Goal: Transaction & Acquisition: Download file/media

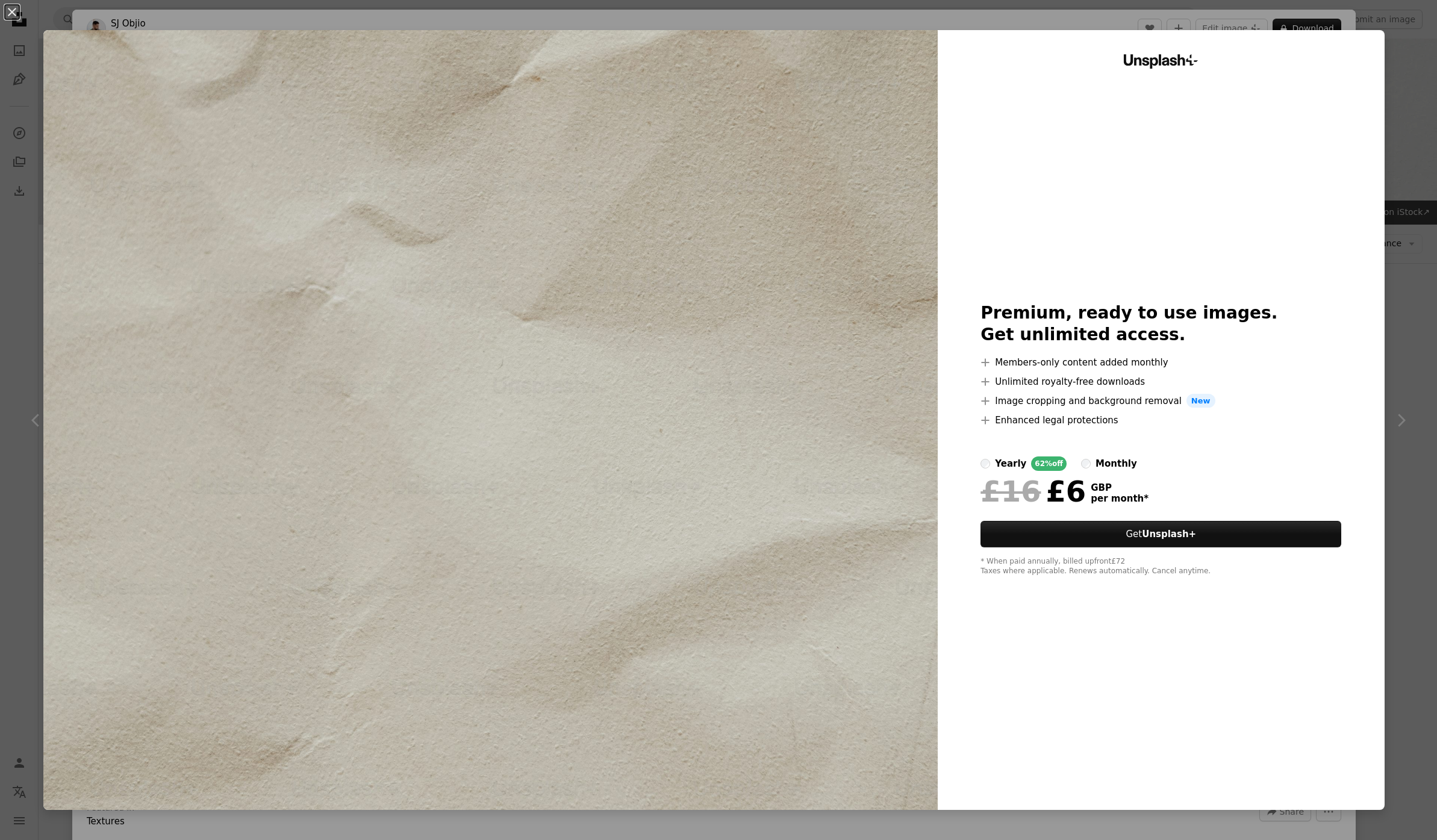
click at [1394, 146] on div "An X shape Unsplash+ Premium, ready to use images. Get unlimited access. A plus…" at bounding box center [718, 420] width 1437 height 840
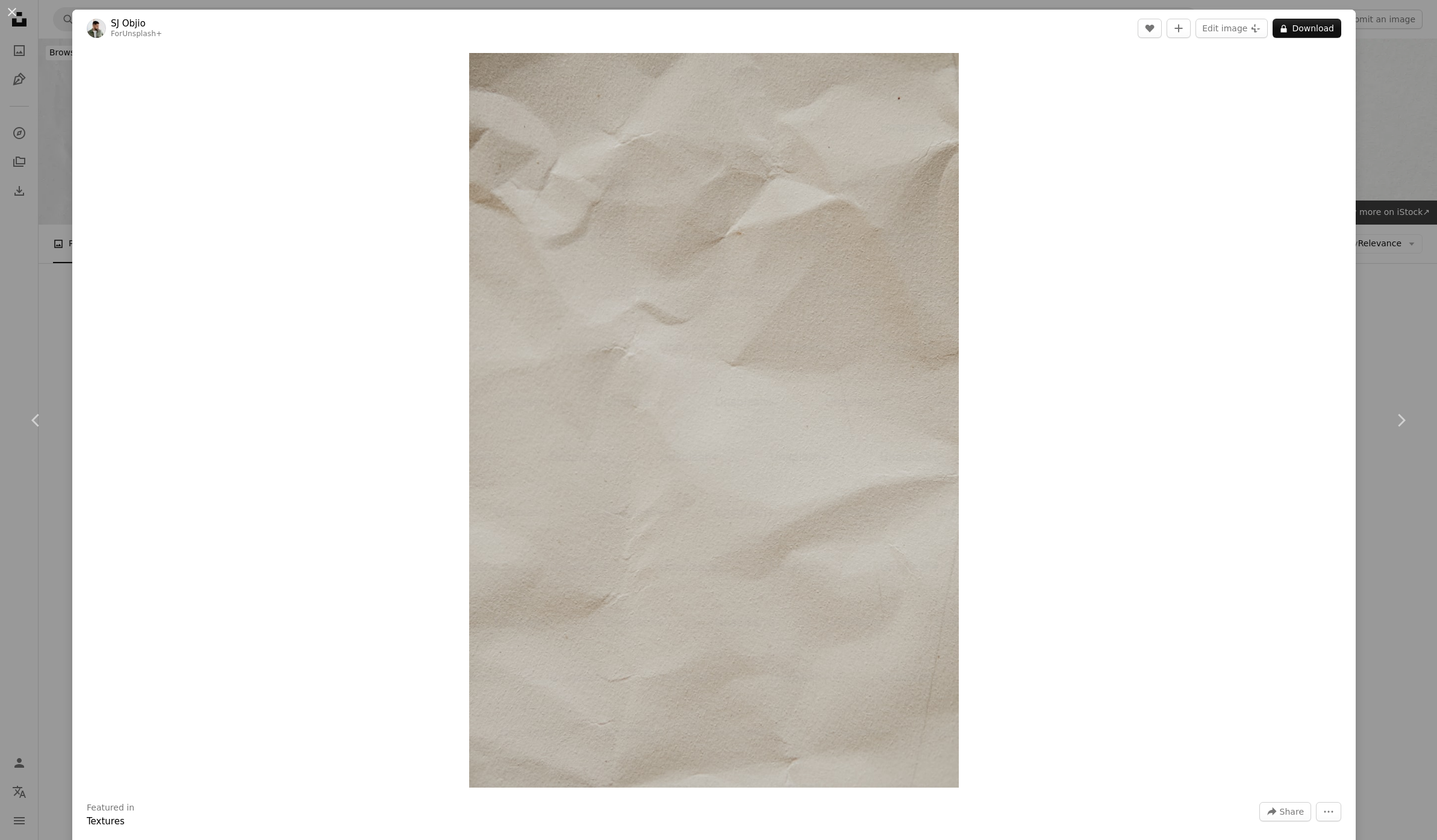
click at [1400, 146] on div "An X shape Chevron left Chevron right [PERSON_NAME] For Unsplash+ A heart A plu…" at bounding box center [718, 420] width 1437 height 840
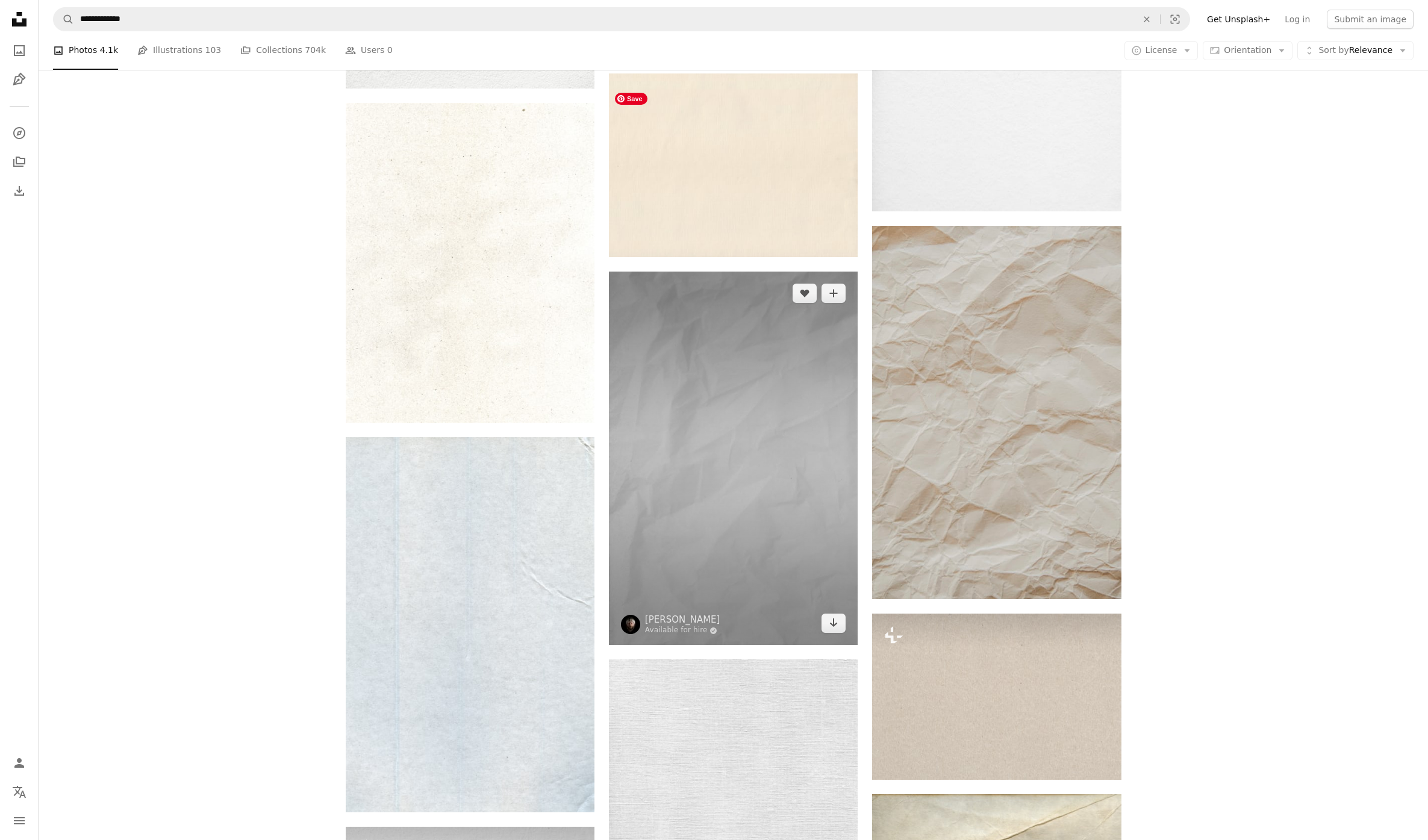
scroll to position [1142, 0]
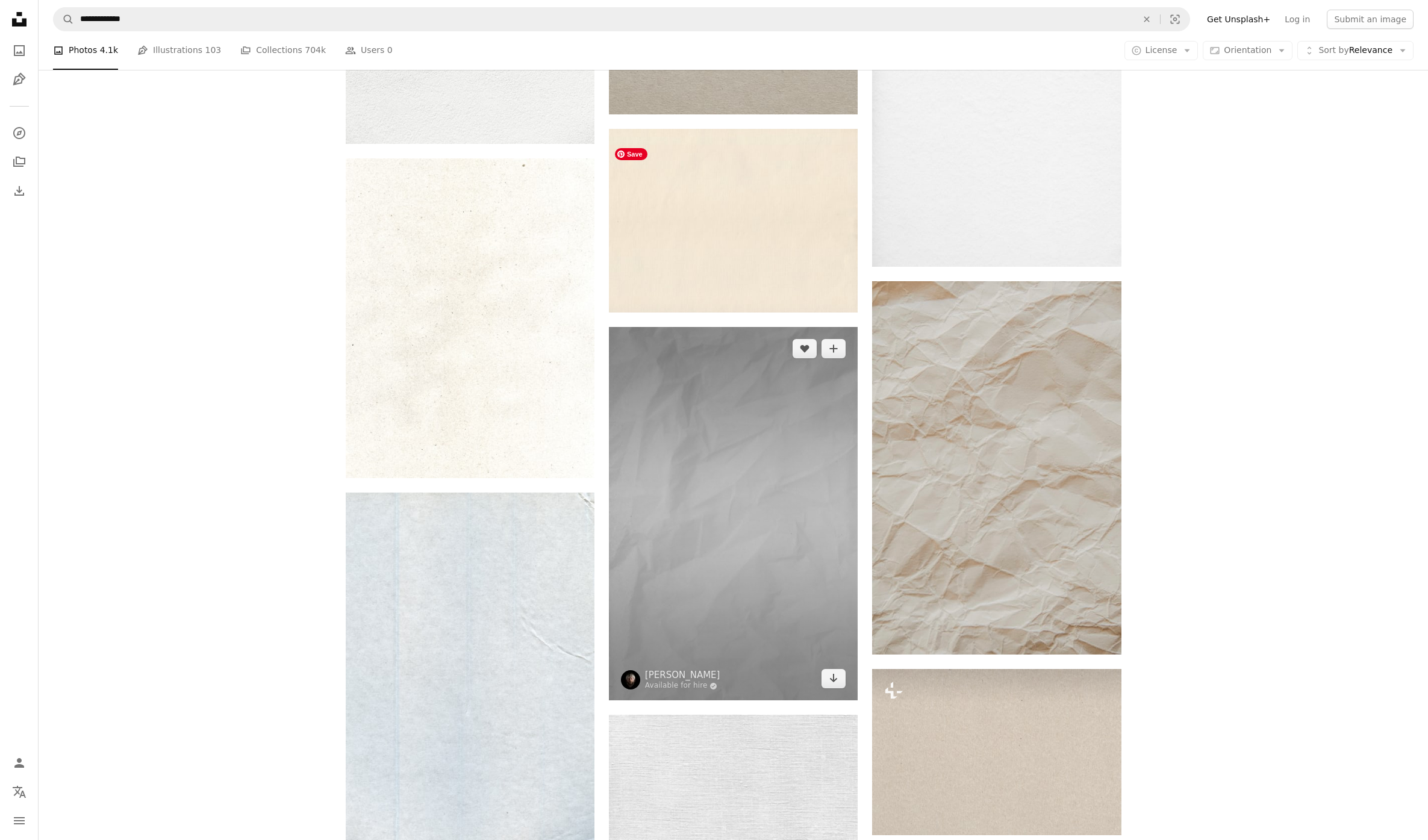
click at [774, 327] on img at bounding box center [733, 514] width 249 height 374
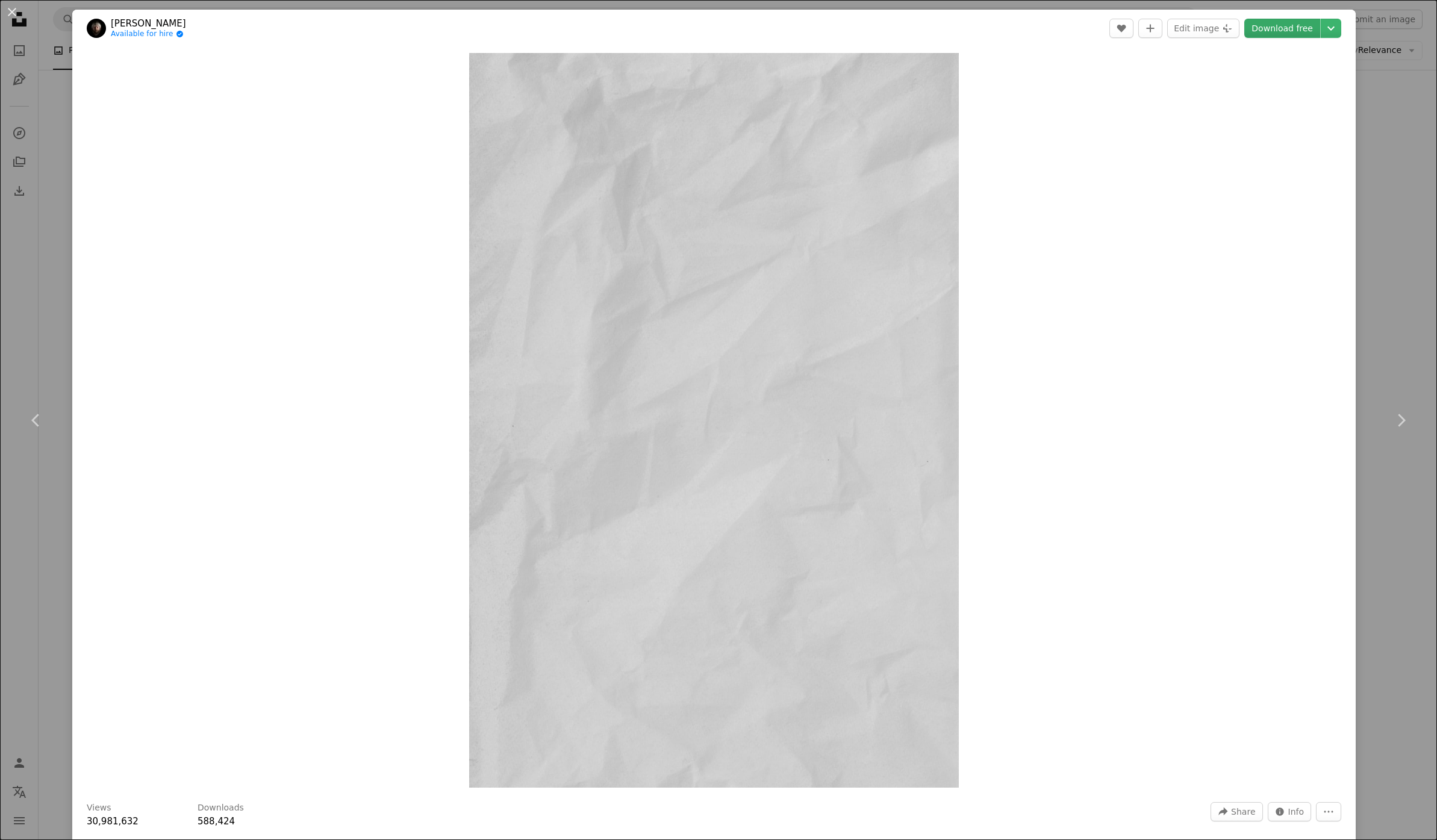
click at [1280, 26] on link "Download free" at bounding box center [1282, 28] width 76 height 19
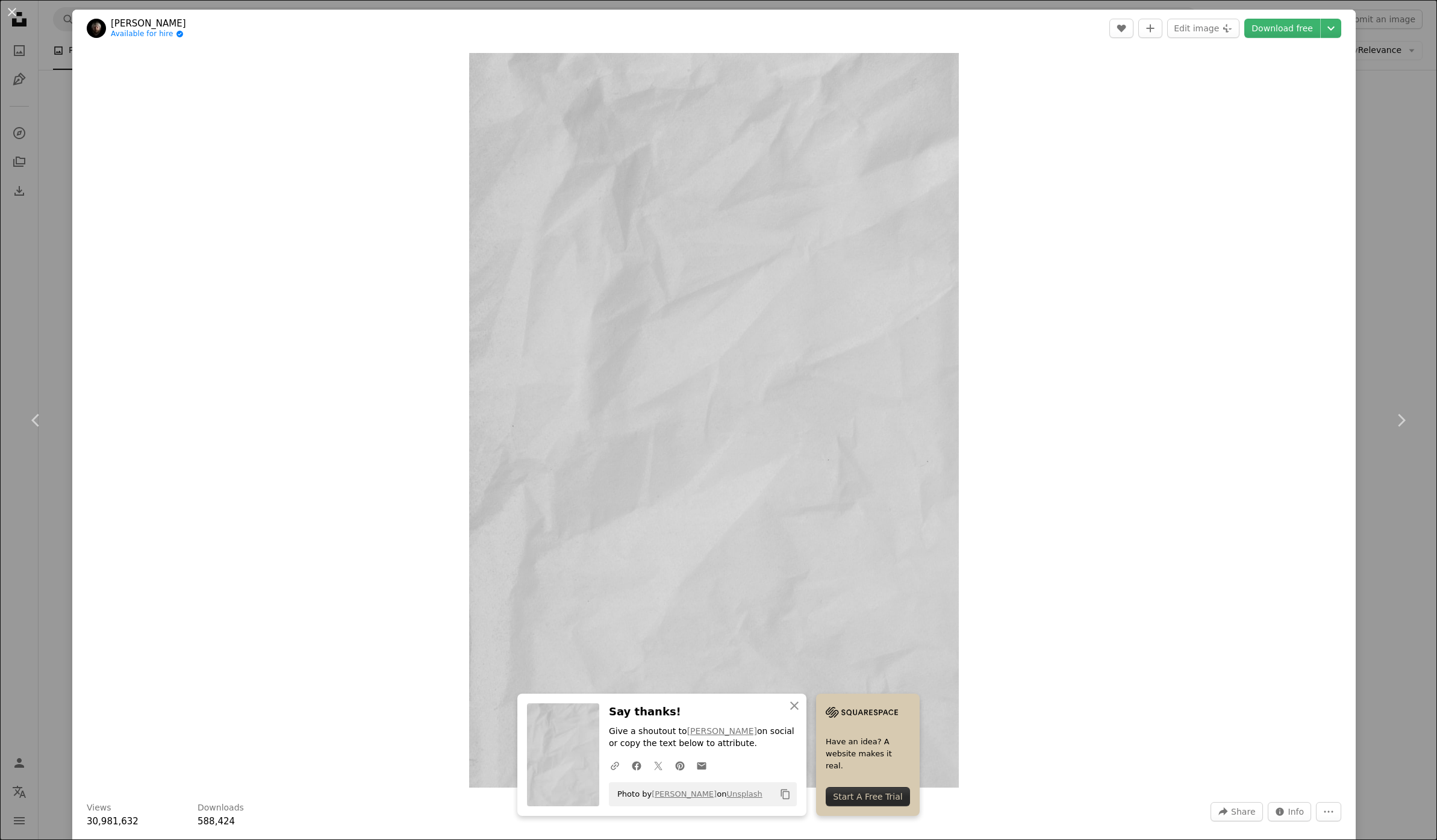
click at [50, 204] on div "An X shape Chevron left Chevron right An X shape Close Say thanks! Give a shout…" at bounding box center [718, 420] width 1437 height 840
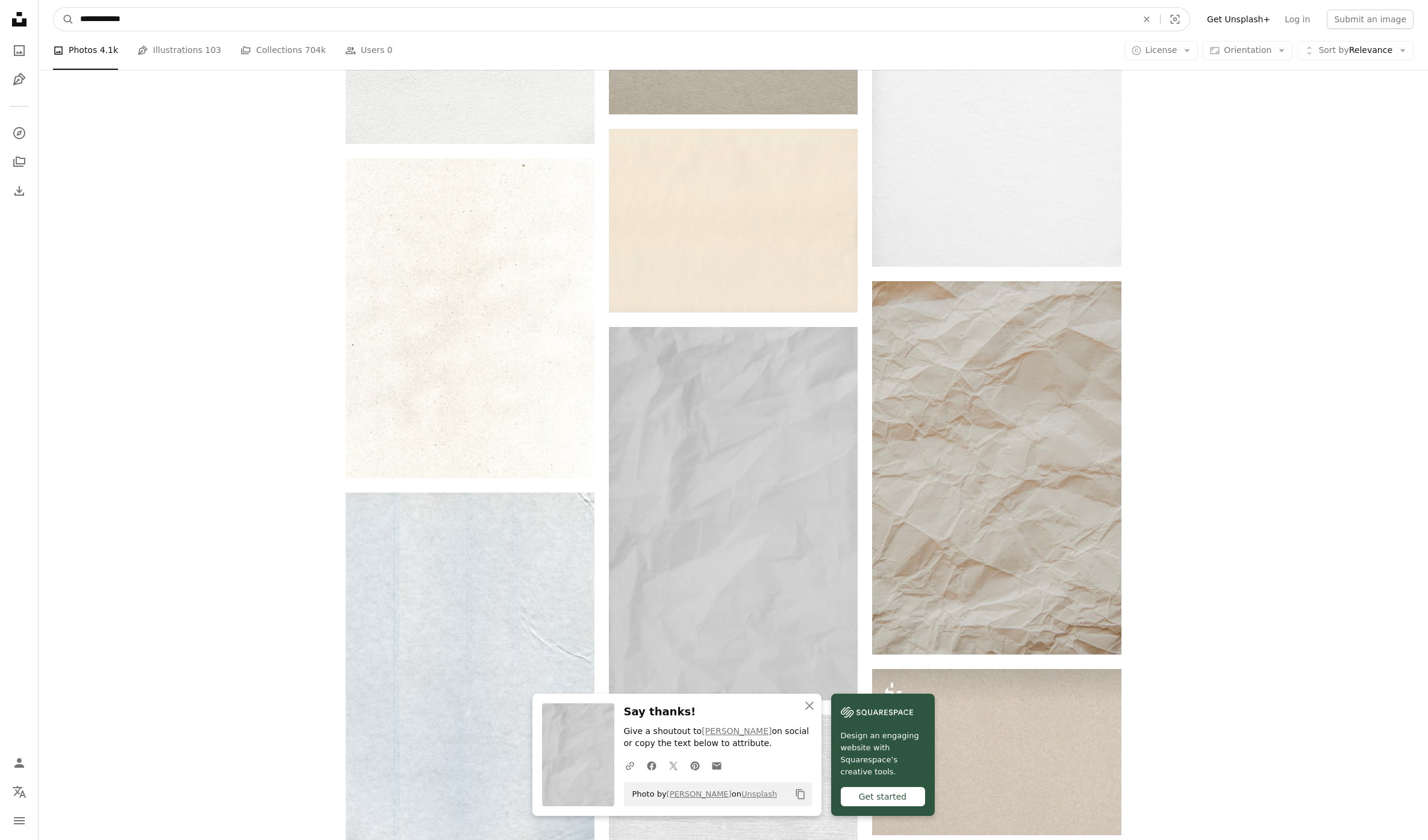
click at [109, 29] on input "**********" at bounding box center [603, 19] width 1060 height 23
click at [88, 16] on input "**********" at bounding box center [603, 19] width 1060 height 23
drag, startPoint x: 82, startPoint y: 19, endPoint x: 92, endPoint y: 18, distance: 10.0
click at [82, 19] on input "**********" at bounding box center [603, 19] width 1060 height 23
type input "**********"
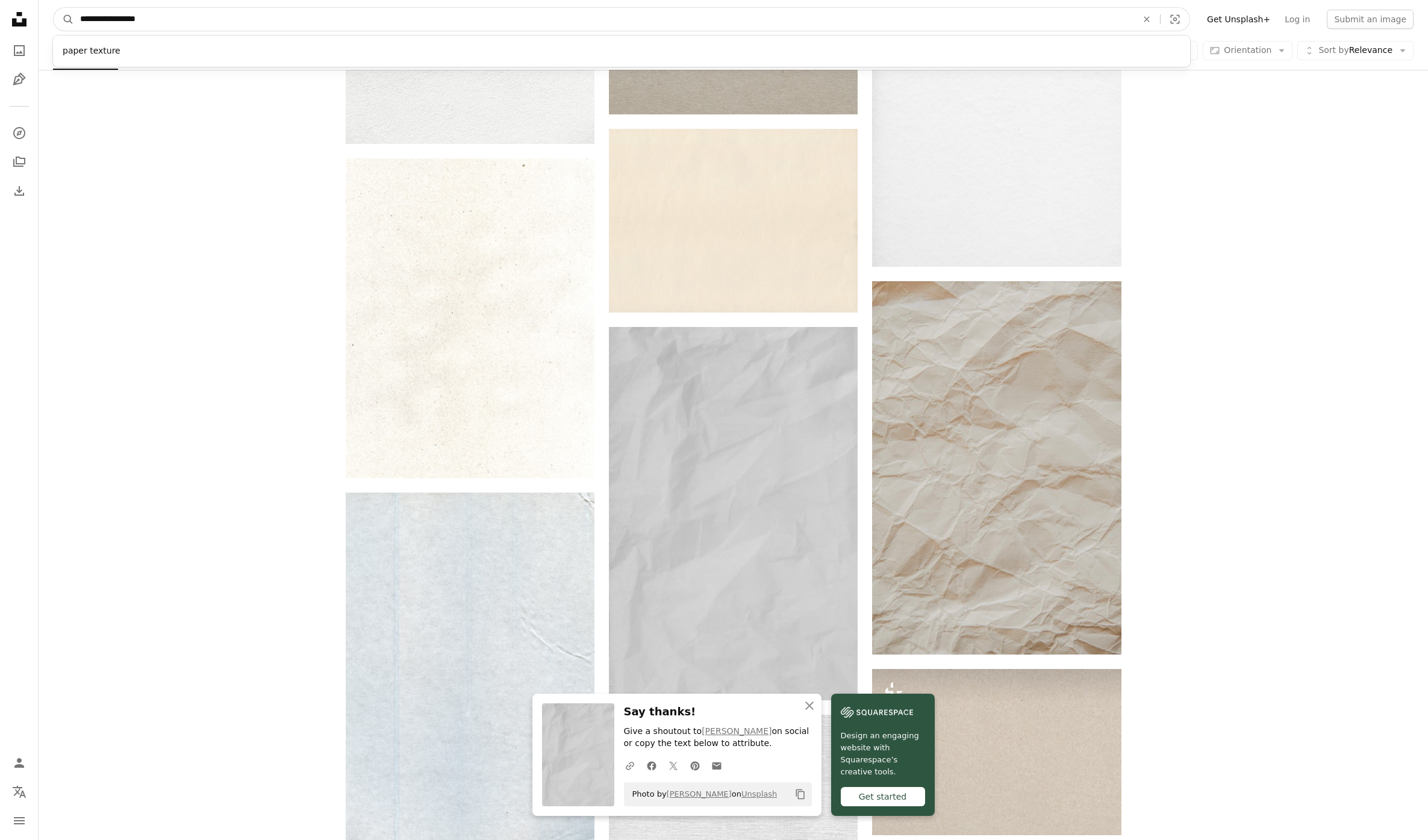
click button "A magnifying glass" at bounding box center [63, 19] width 20 height 23
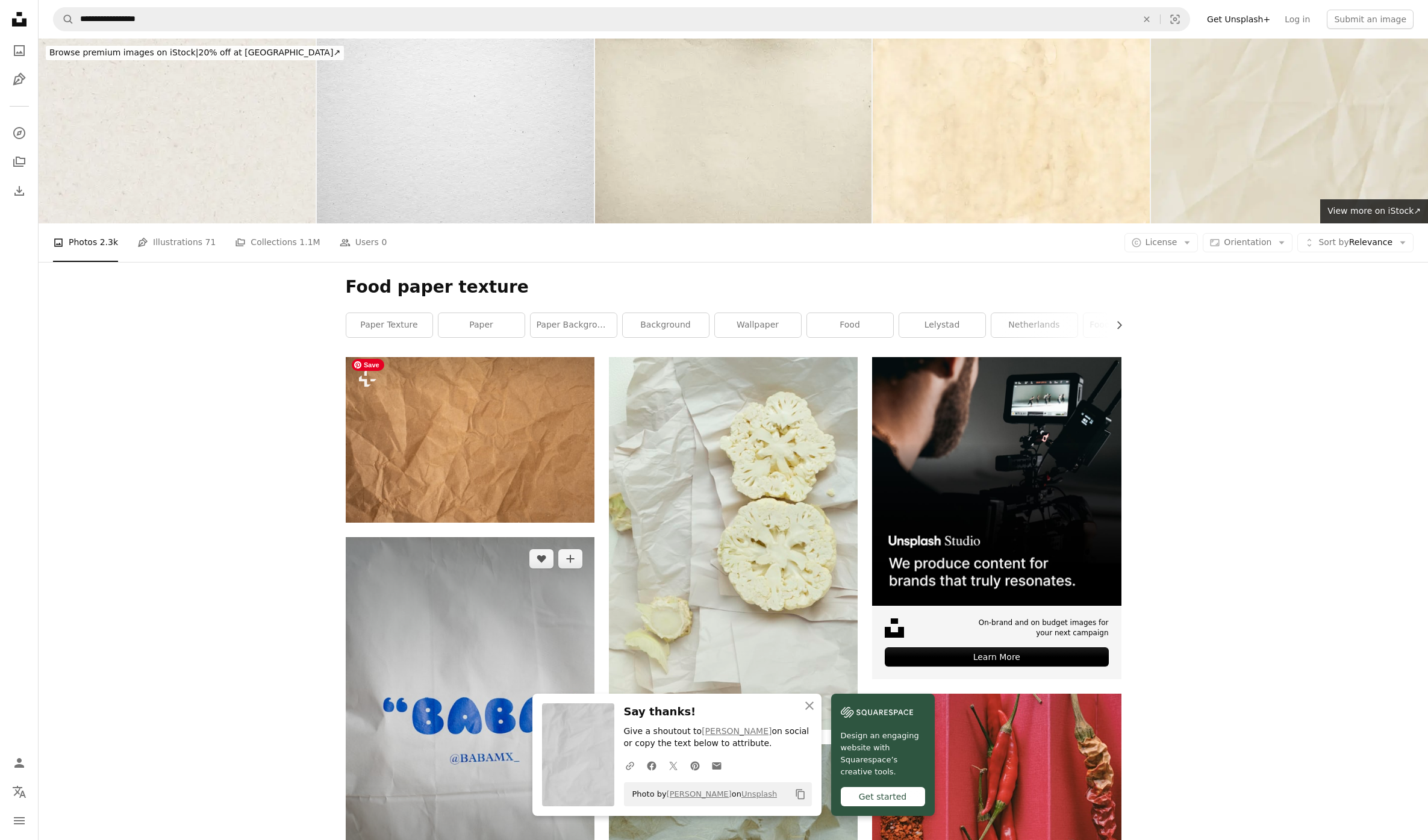
click at [532, 537] on img at bounding box center [470, 724] width 249 height 374
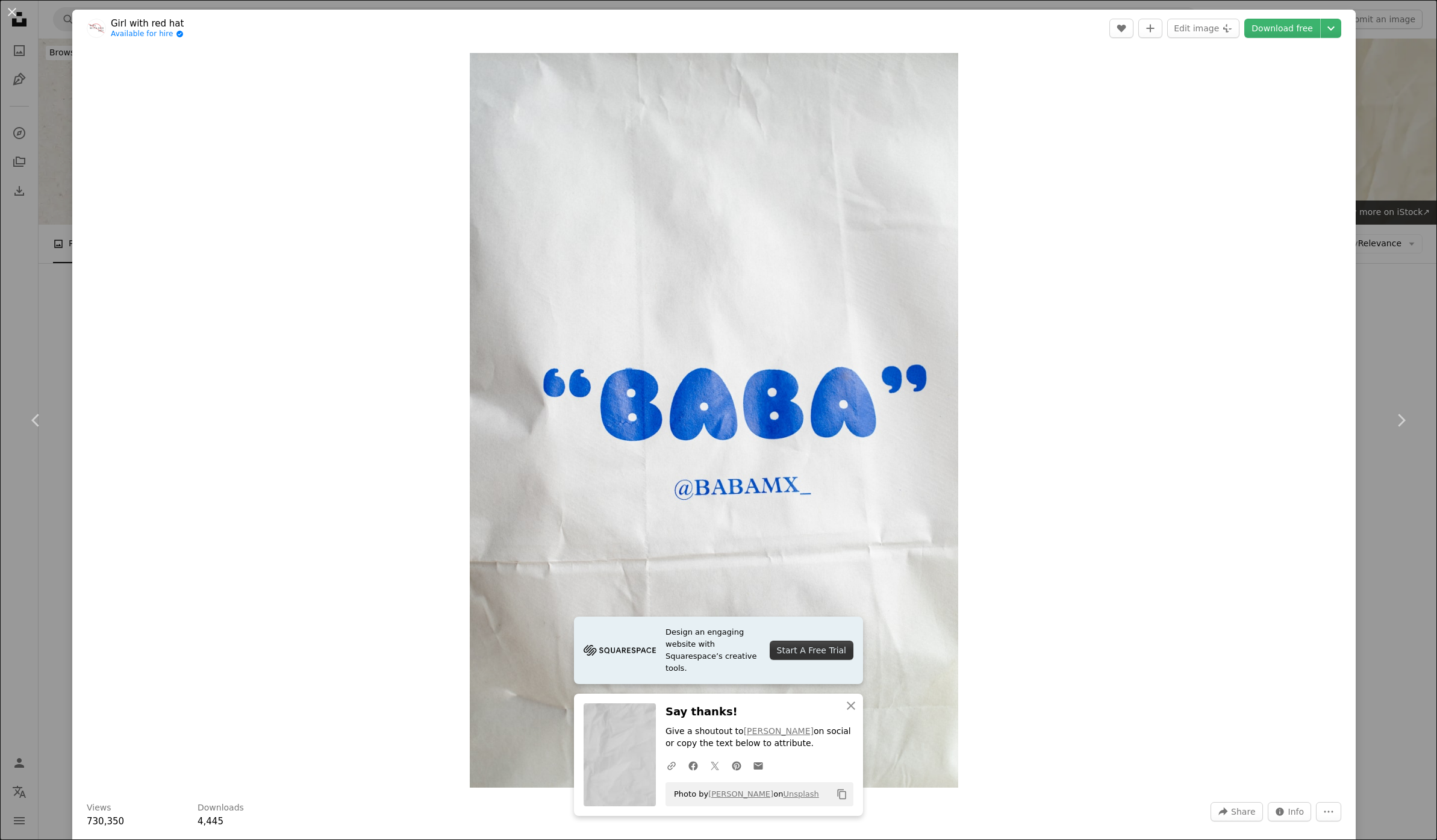
click at [1356, 131] on div "An X shape Chevron left Chevron right Design an engaging website with Squarespa…" at bounding box center [718, 420] width 1437 height 840
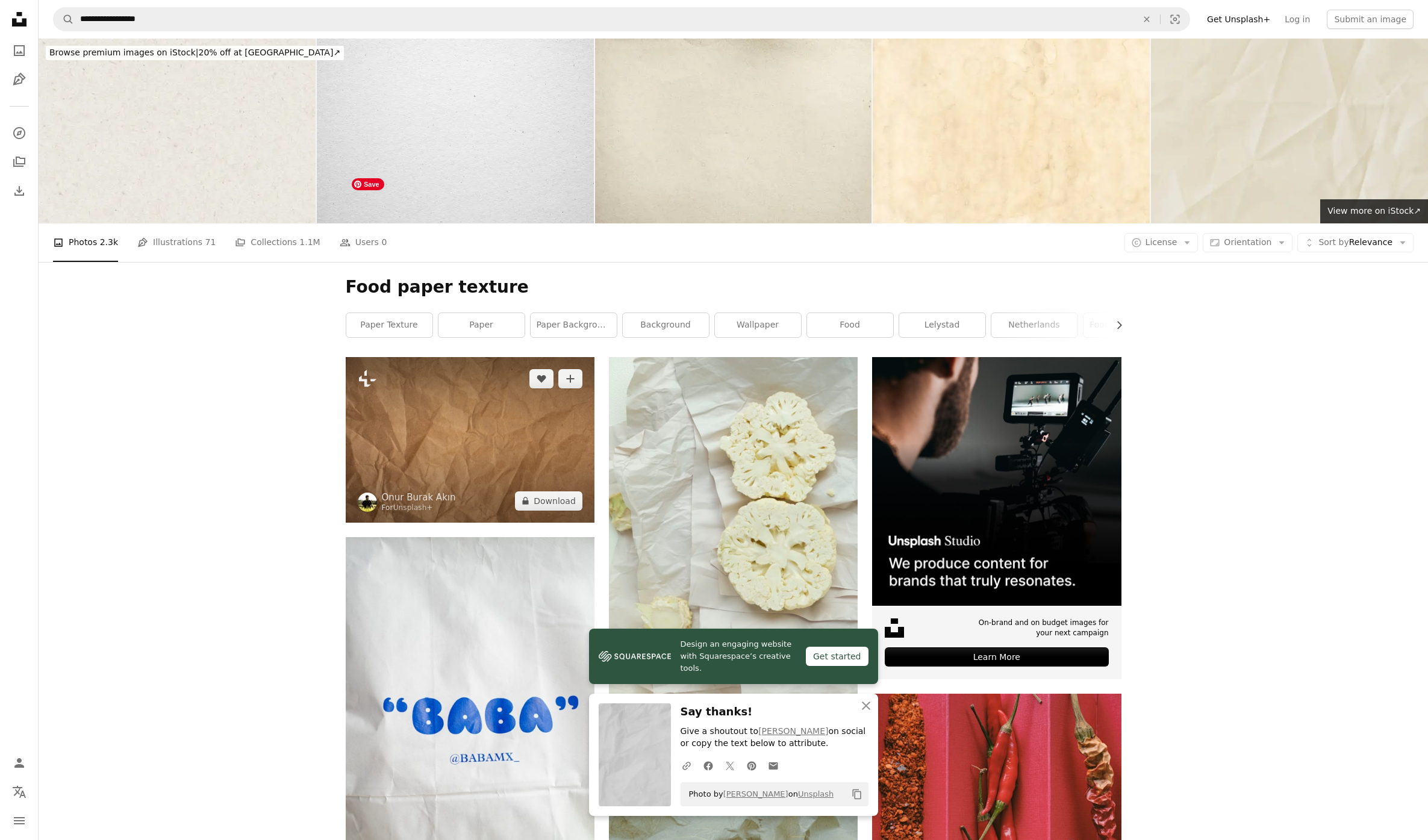
click at [524, 357] on img at bounding box center [470, 440] width 249 height 166
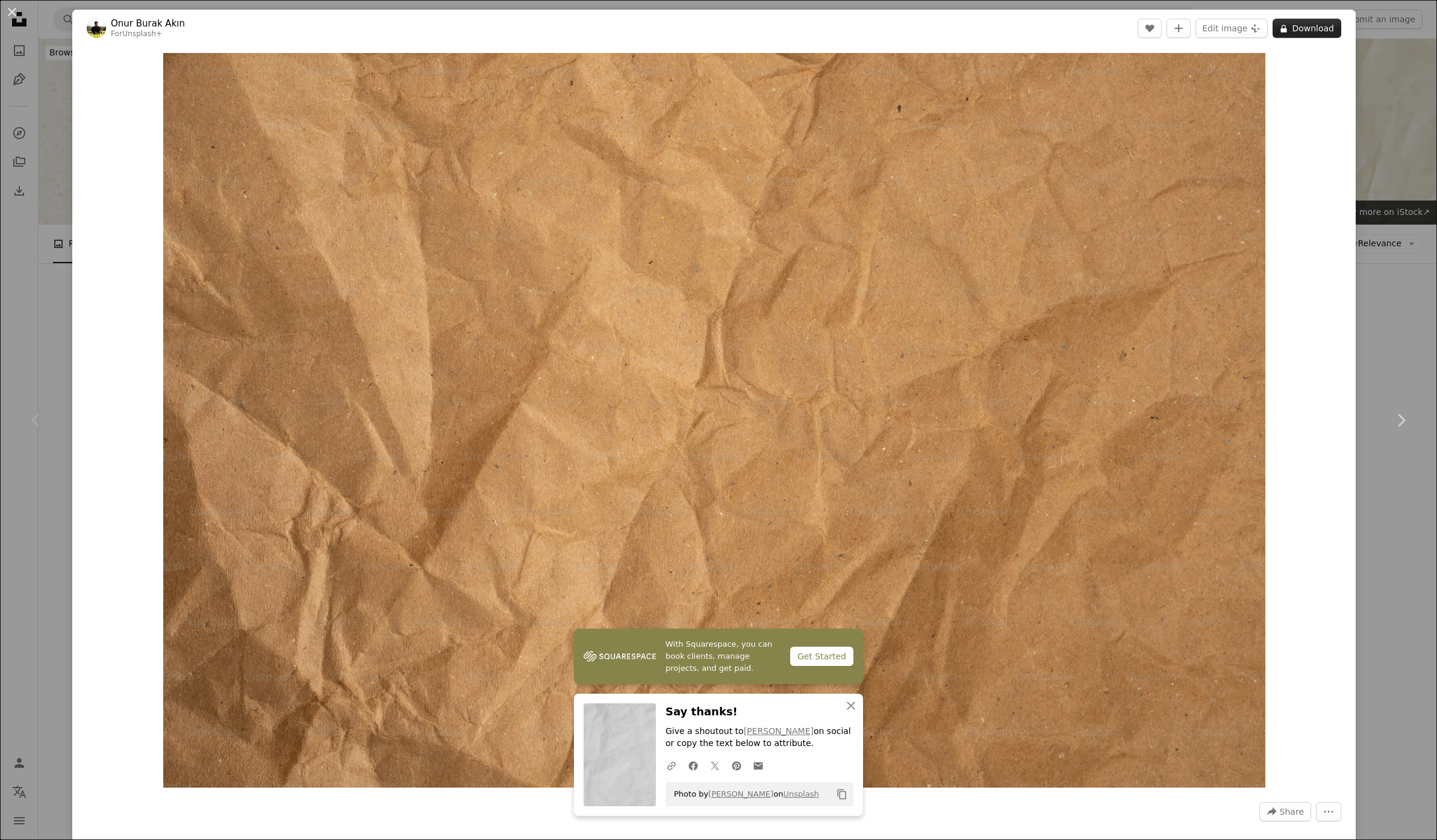
click at [1306, 29] on button "A lock Download" at bounding box center [1306, 28] width 69 height 19
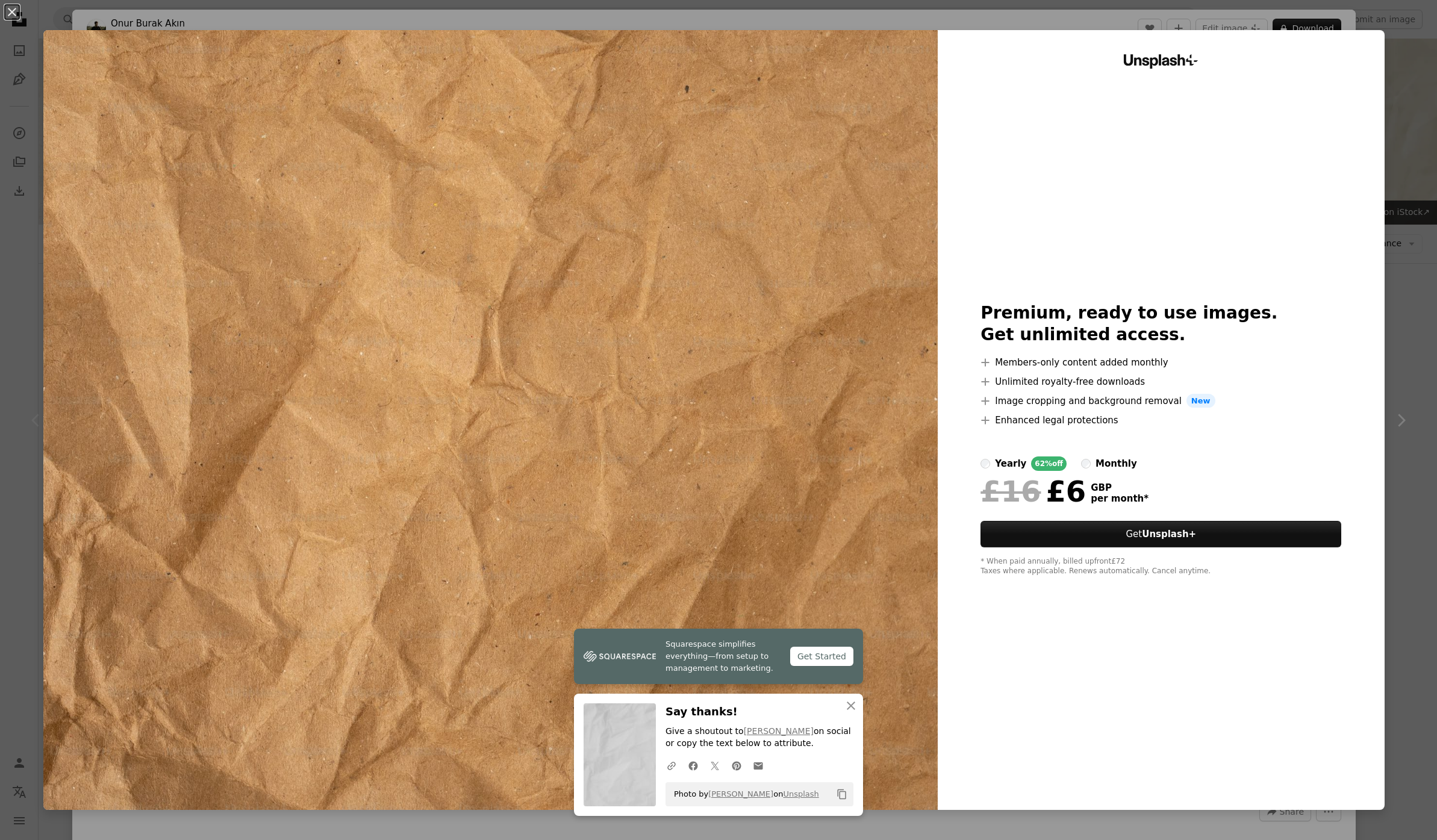
click at [1378, 219] on div "An X shape Squarespace simplifies everything—from setup to management to market…" at bounding box center [718, 420] width 1437 height 840
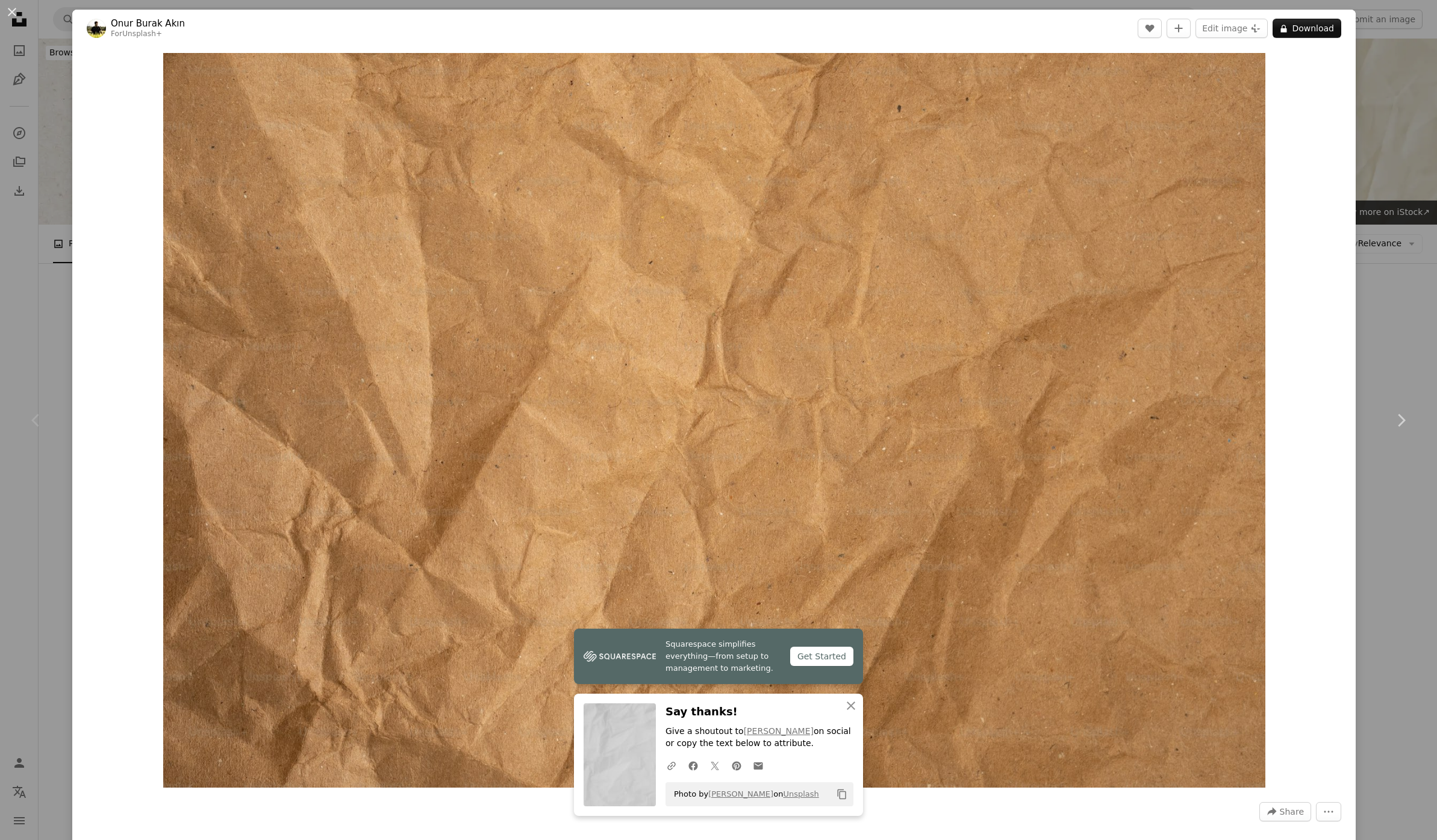
click at [1389, 221] on div "An X shape Chevron left Chevron right Squarespace simplifies everything—from se…" at bounding box center [718, 420] width 1437 height 840
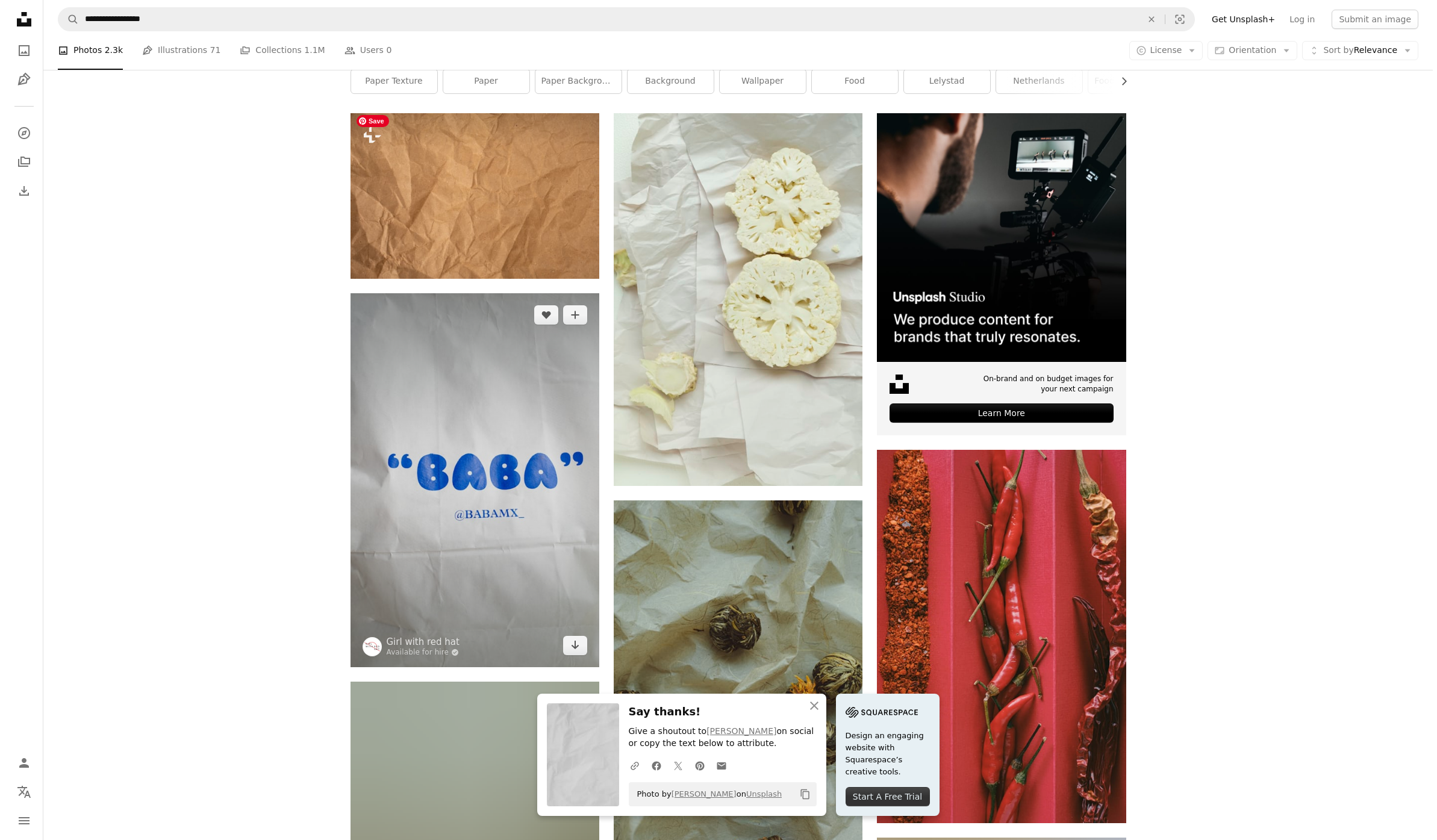
scroll to position [89, 0]
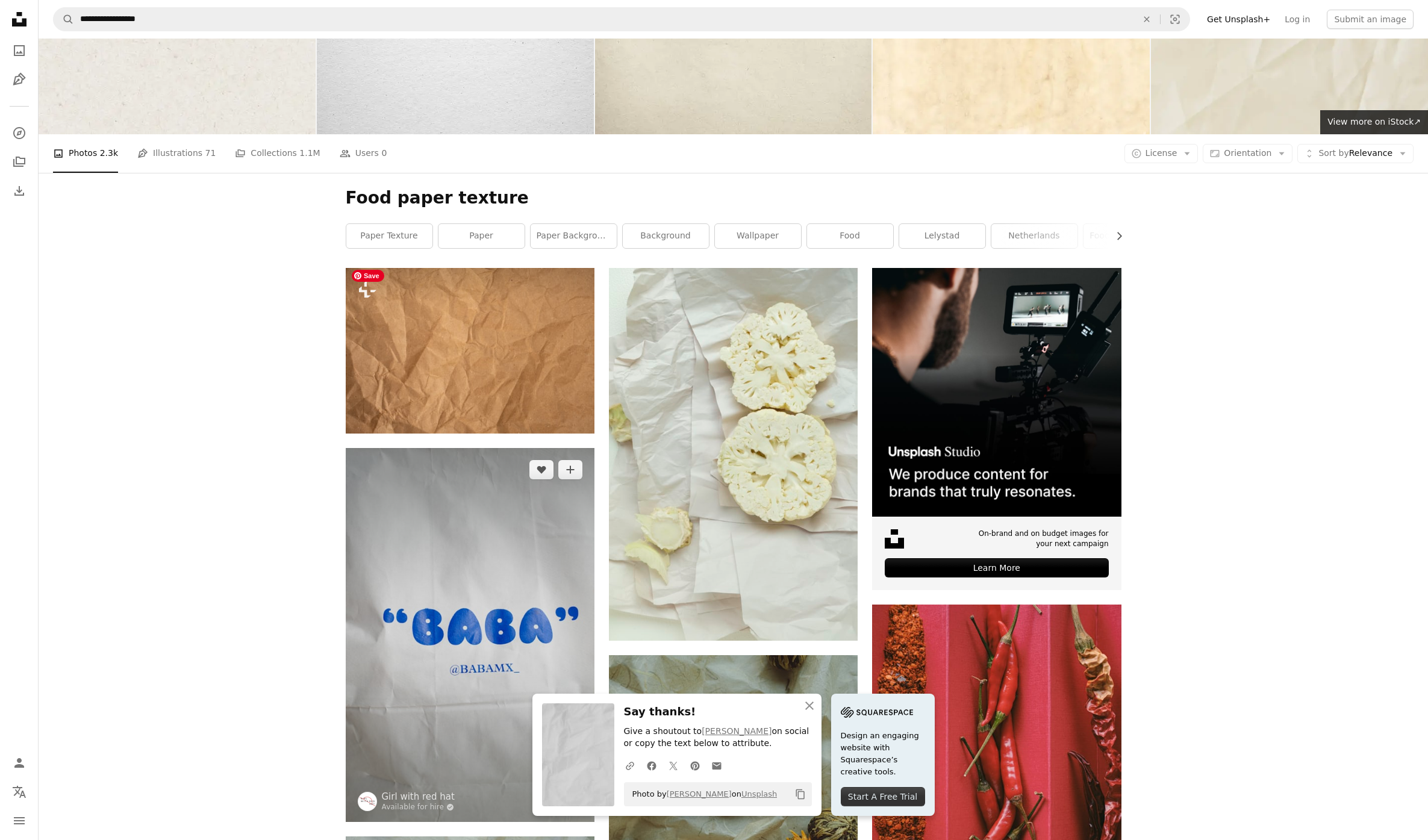
click at [541, 448] on img at bounding box center [470, 635] width 249 height 374
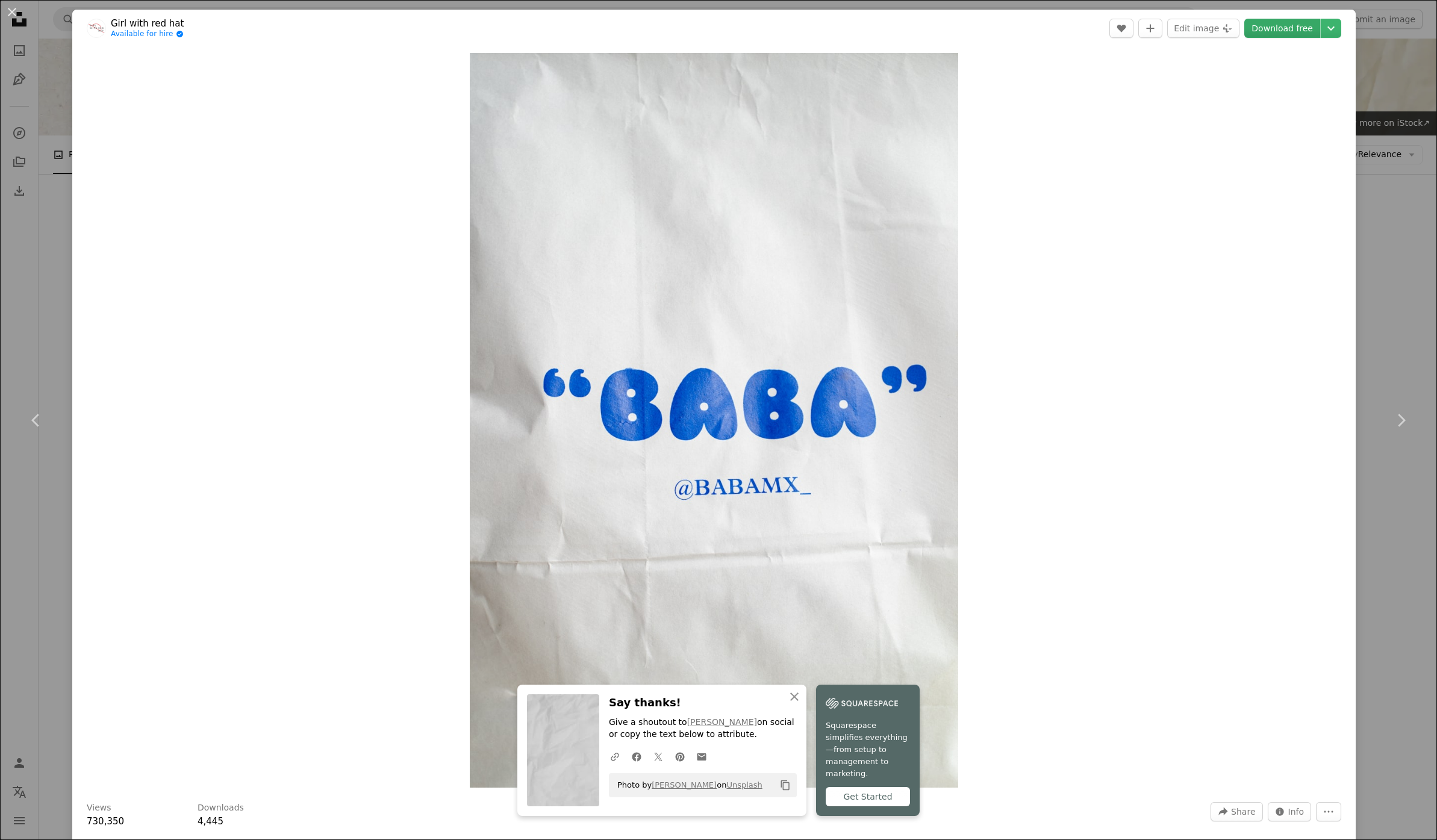
click at [1275, 35] on link "Download free" at bounding box center [1282, 28] width 76 height 19
